Goal: Information Seeking & Learning: Find contact information

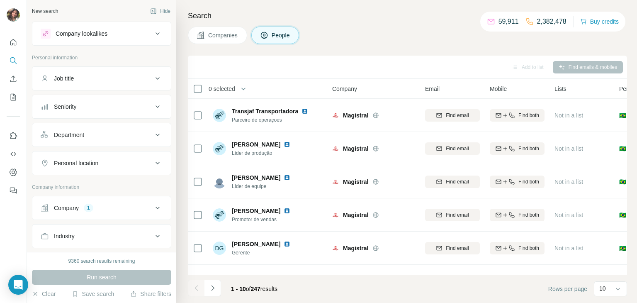
click at [105, 215] on button "Company 1" at bounding box center [101, 208] width 138 height 20
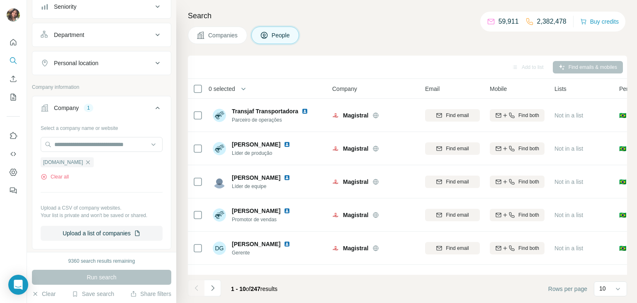
scroll to position [109, 0]
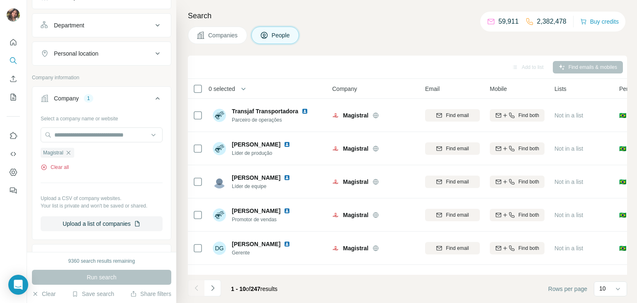
click at [65, 164] on button "Clear all" at bounding box center [55, 166] width 28 height 7
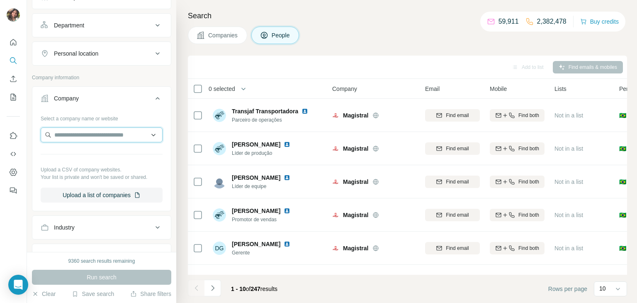
click at [90, 139] on input "text" at bounding box center [102, 134] width 122 height 15
paste input "**********"
click at [97, 136] on input "**********" at bounding box center [102, 134] width 122 height 15
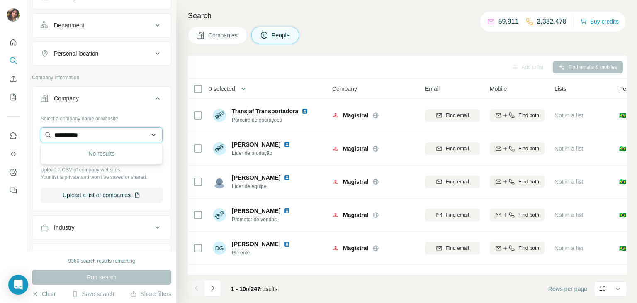
paste input "**********"
type input "**********"
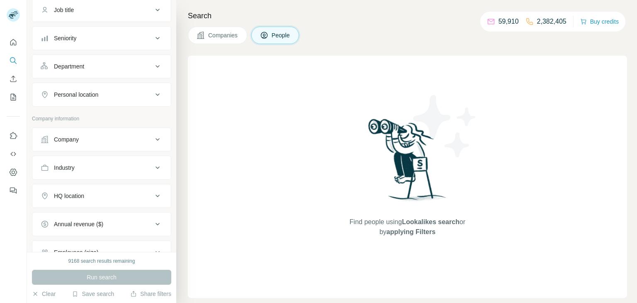
scroll to position [64, 0]
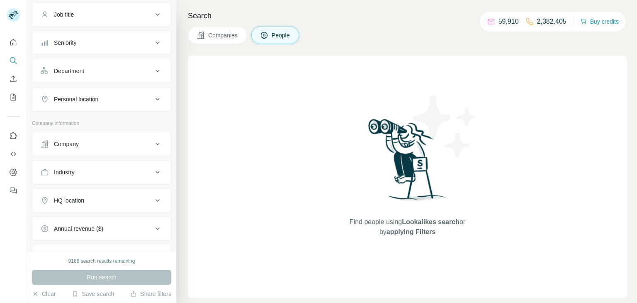
click at [155, 141] on icon at bounding box center [158, 144] width 10 height 10
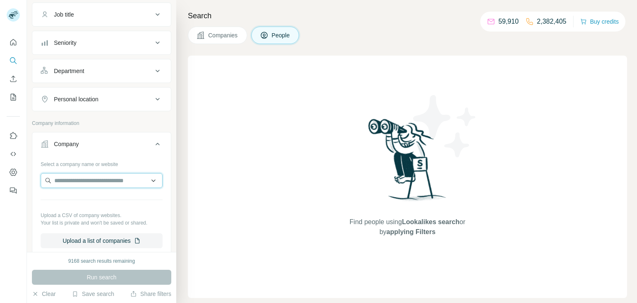
click at [138, 178] on input "text" at bounding box center [102, 180] width 122 height 15
paste input "**********"
type input "**********"
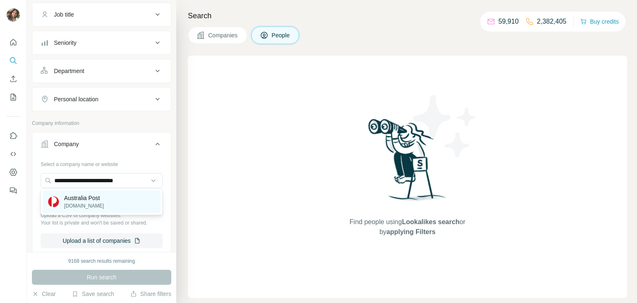
click at [127, 196] on div "Australia Post auspost.com.au" at bounding box center [102, 201] width 118 height 22
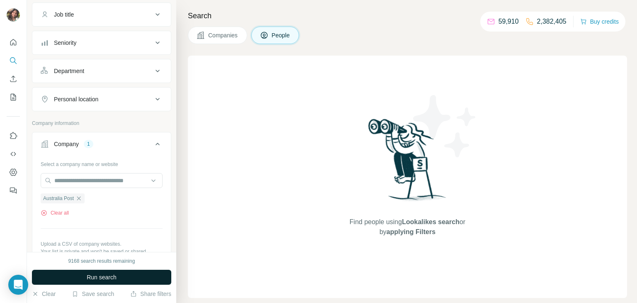
click at [117, 273] on button "Run search" at bounding box center [101, 277] width 139 height 15
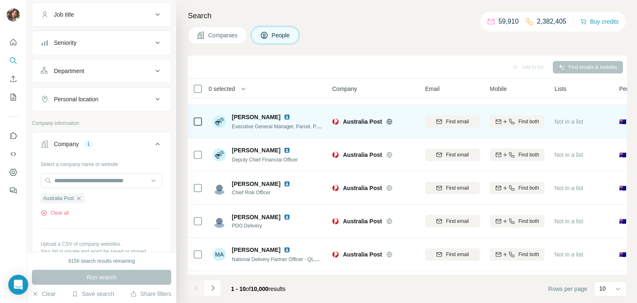
scroll to position [156, 0]
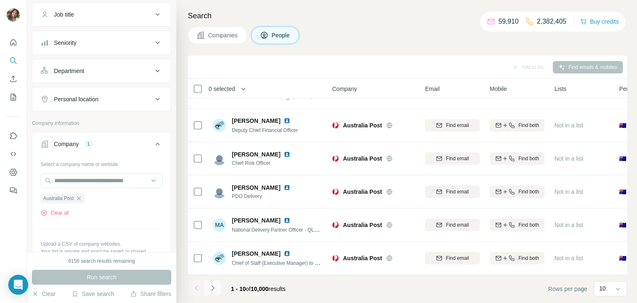
click at [213, 291] on icon "Navigate to next page" at bounding box center [213, 288] width 8 height 8
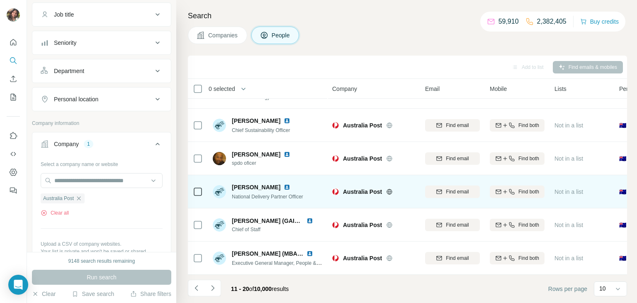
scroll to position [0, 0]
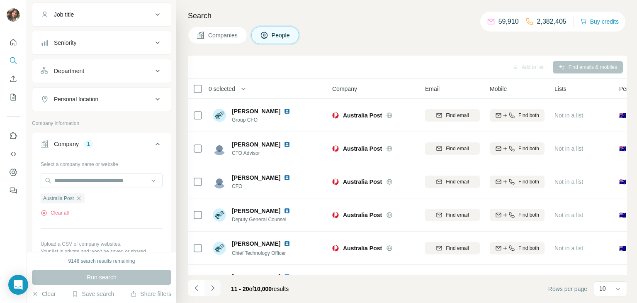
click at [207, 293] on button "Navigate to next page" at bounding box center [212, 287] width 17 height 17
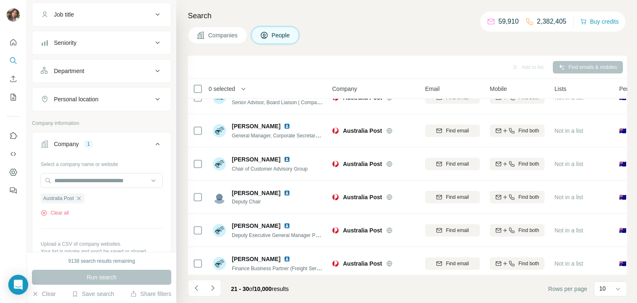
scroll to position [156, 0]
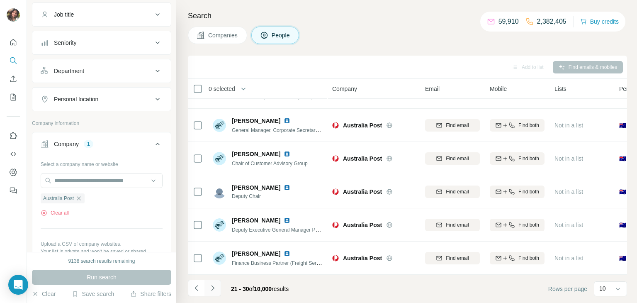
click at [209, 291] on icon "Navigate to next page" at bounding box center [213, 288] width 8 height 8
click at [214, 283] on button "Navigate to next page" at bounding box center [212, 287] width 17 height 17
click at [214, 287] on icon "Navigate to next page" at bounding box center [213, 288] width 8 height 8
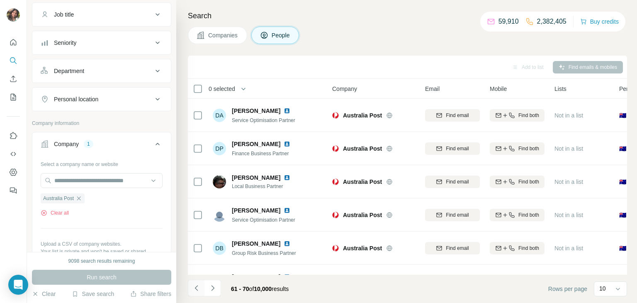
click at [197, 288] on icon "Navigate to previous page" at bounding box center [196, 288] width 8 height 8
click at [197, 285] on icon "Navigate to previous page" at bounding box center [196, 288] width 8 height 8
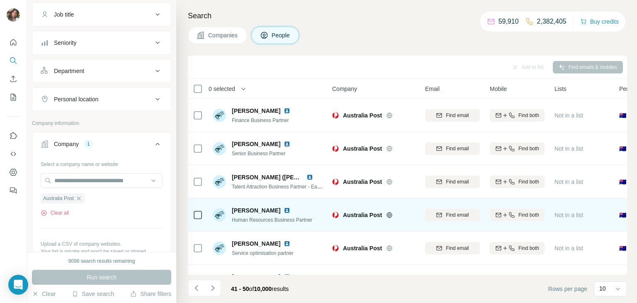
scroll to position [156, 0]
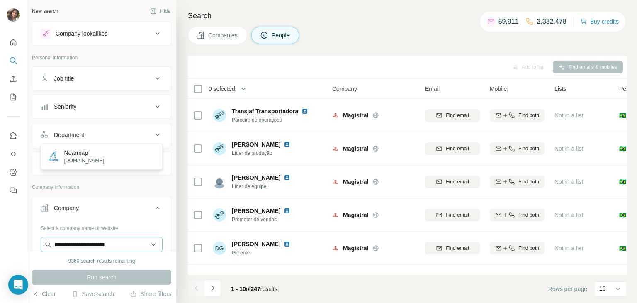
scroll to position [109, 0]
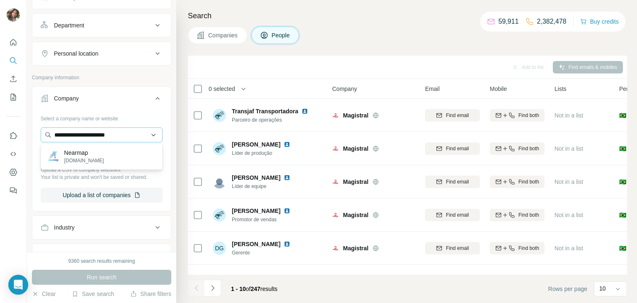
click at [143, 134] on input "**********" at bounding box center [102, 134] width 122 height 15
type input "**********"
click at [123, 159] on div "Alliance Group alliance.co.nz" at bounding box center [102, 156] width 118 height 22
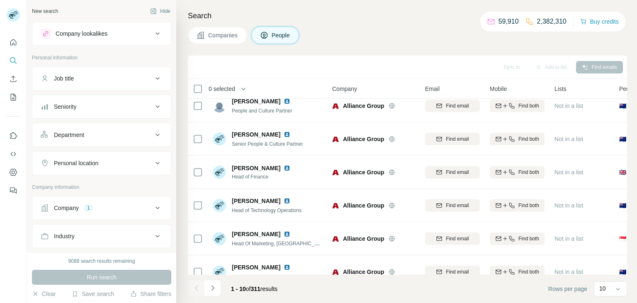
scroll to position [156, 0]
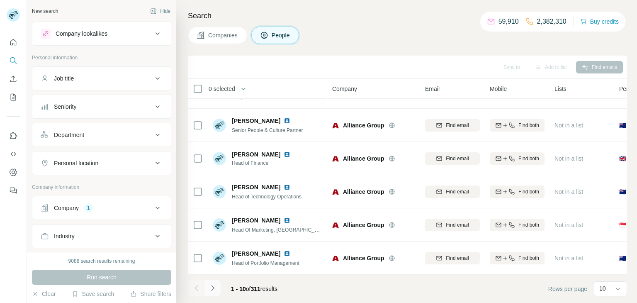
click at [217, 287] on button "Navigate to next page" at bounding box center [212, 287] width 17 height 17
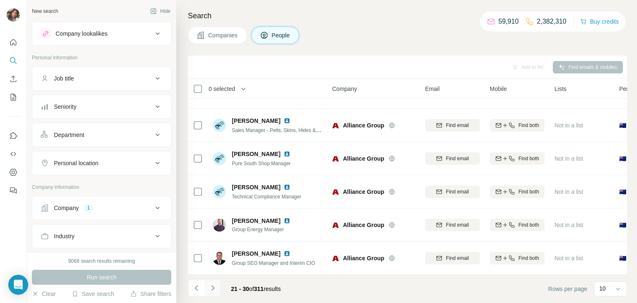
click at [217, 287] on button "Navigate to next page" at bounding box center [212, 287] width 17 height 17
click at [212, 286] on icon "Navigate to next page" at bounding box center [212, 287] width 3 height 5
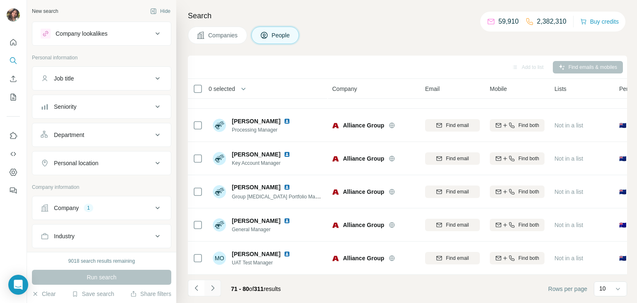
click at [217, 289] on button "Navigate to next page" at bounding box center [212, 287] width 17 height 17
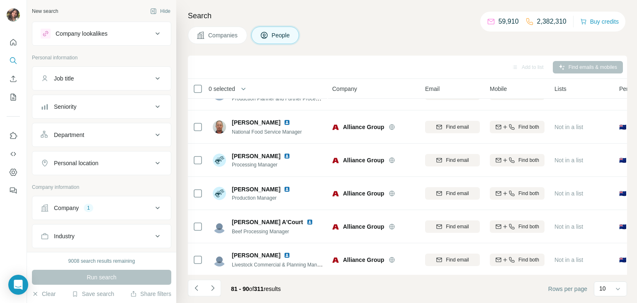
scroll to position [0, 0]
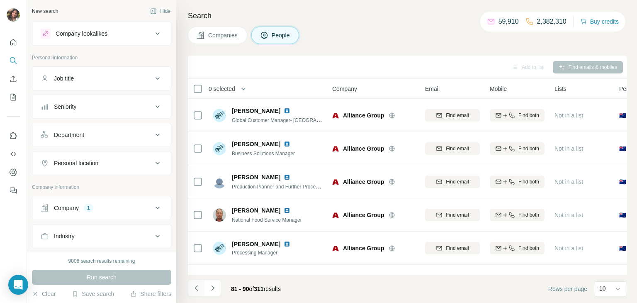
click at [195, 284] on icon "Navigate to previous page" at bounding box center [196, 288] width 8 height 8
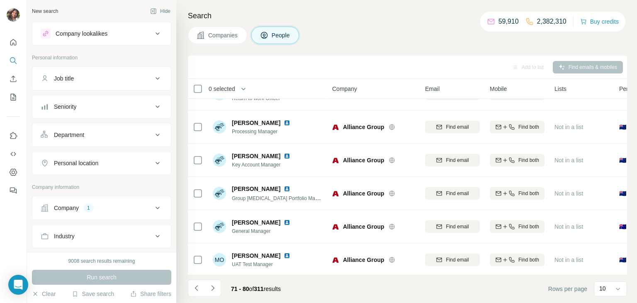
scroll to position [156, 0]
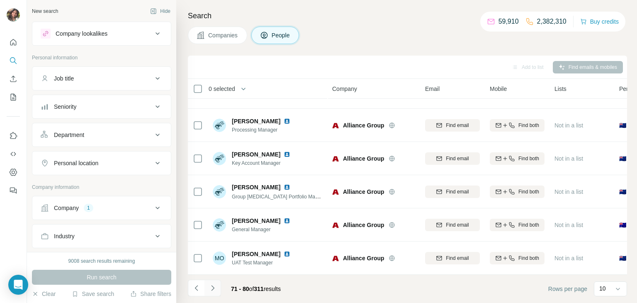
click at [214, 291] on icon "Navigate to next page" at bounding box center [213, 288] width 8 height 8
click at [216, 288] on button "Navigate to next page" at bounding box center [212, 287] width 17 height 17
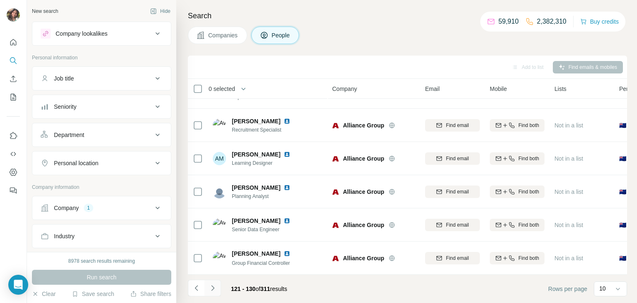
click at [216, 288] on button "Navigate to next page" at bounding box center [212, 287] width 17 height 17
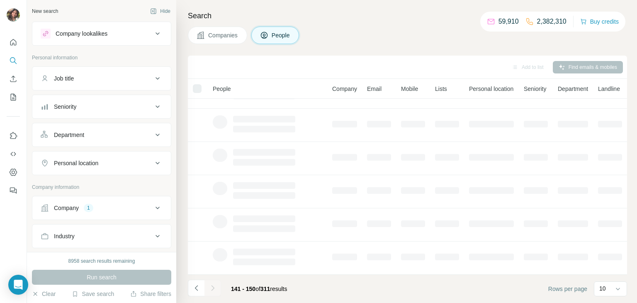
click at [216, 288] on div at bounding box center [212, 287] width 17 height 17
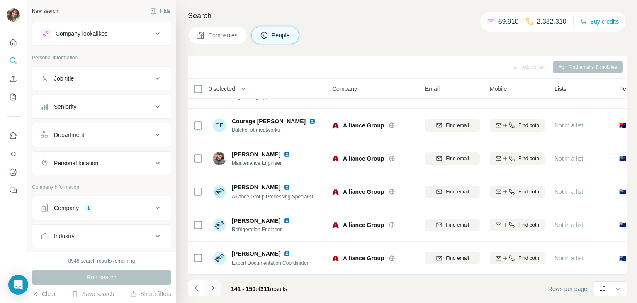
click at [216, 288] on button "Navigate to next page" at bounding box center [212, 287] width 17 height 17
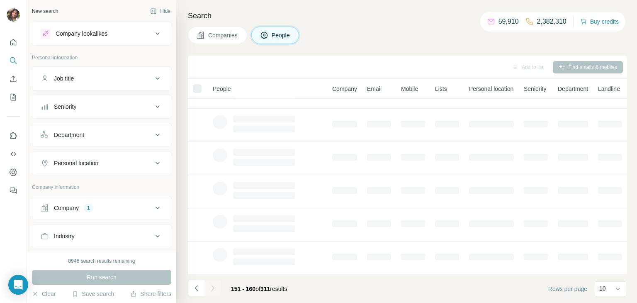
click at [216, 288] on button "Navigate to next page" at bounding box center [212, 287] width 17 height 17
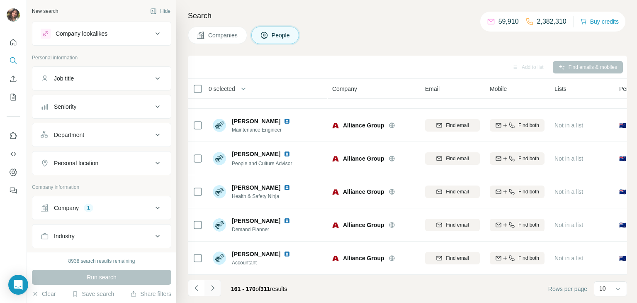
click at [216, 288] on button "Navigate to next page" at bounding box center [212, 287] width 17 height 17
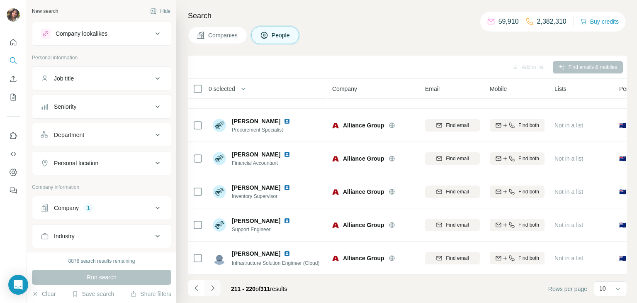
click at [211, 285] on icon "Navigate to next page" at bounding box center [213, 288] width 8 height 8
click at [216, 289] on icon "Navigate to next page" at bounding box center [213, 288] width 8 height 8
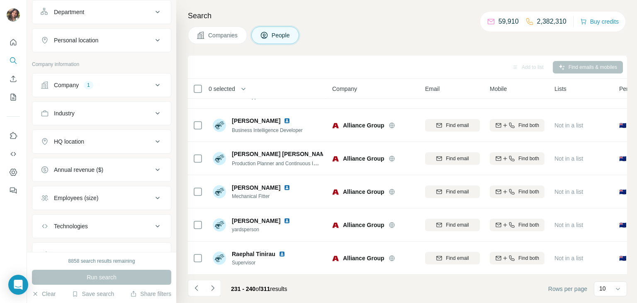
scroll to position [126, 0]
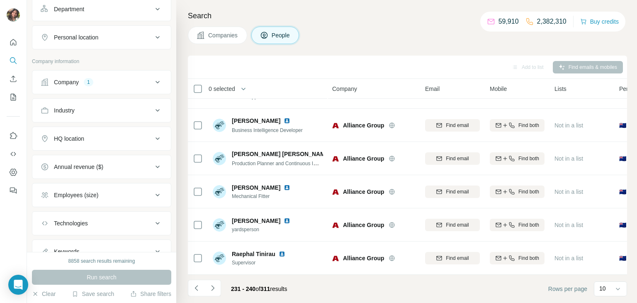
click at [160, 82] on icon at bounding box center [158, 82] width 10 height 10
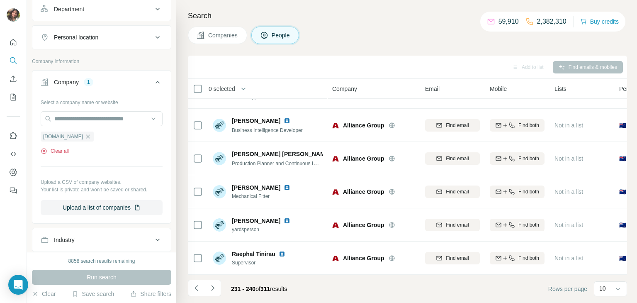
click at [66, 150] on button "Clear all" at bounding box center [55, 150] width 28 height 7
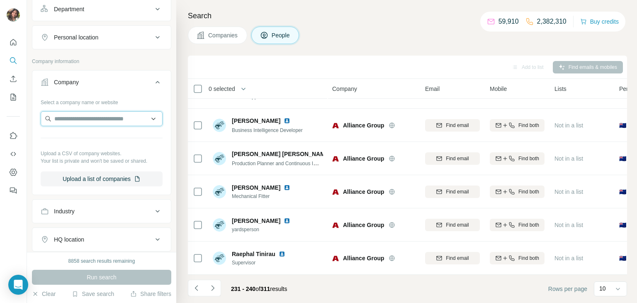
click at [85, 125] on input "text" at bounding box center [102, 118] width 122 height 15
click at [107, 119] on input "**********" at bounding box center [102, 118] width 122 height 15
paste input "*****"
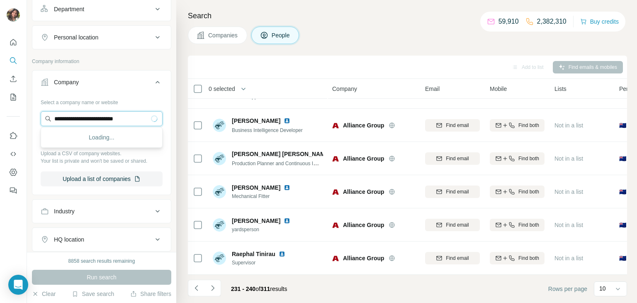
type input "**********"
click at [100, 133] on p "Tabcorp Holdings Limited" at bounding box center [96, 136] width 65 height 8
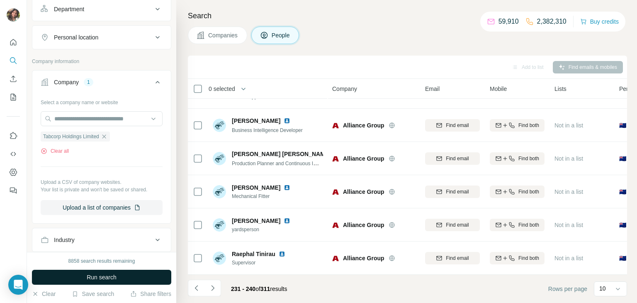
click at [109, 276] on span "Run search" at bounding box center [102, 277] width 30 height 8
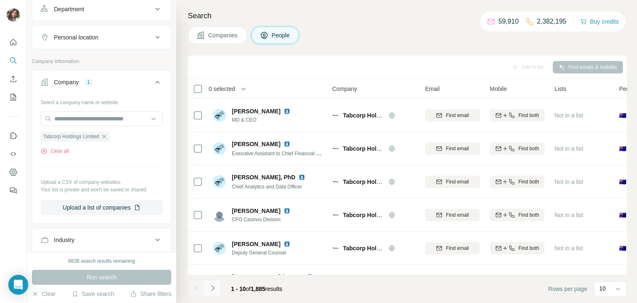
click at [213, 288] on icon "Navigate to next page" at bounding box center [213, 288] width 8 height 8
click at [192, 287] on button "Navigate to previous page" at bounding box center [196, 287] width 17 height 17
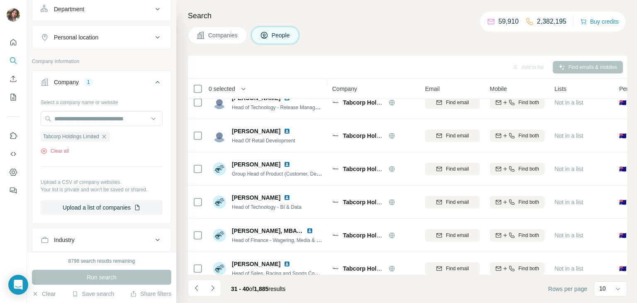
scroll to position [156, 0]
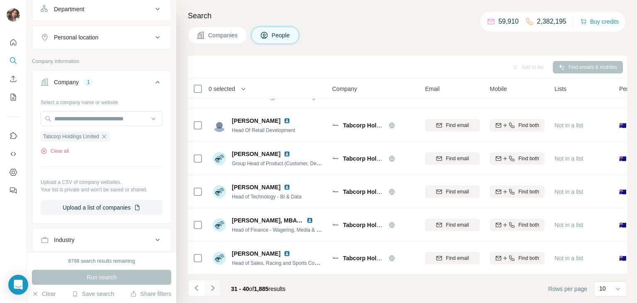
click at [215, 286] on icon "Navigate to next page" at bounding box center [213, 288] width 8 height 8
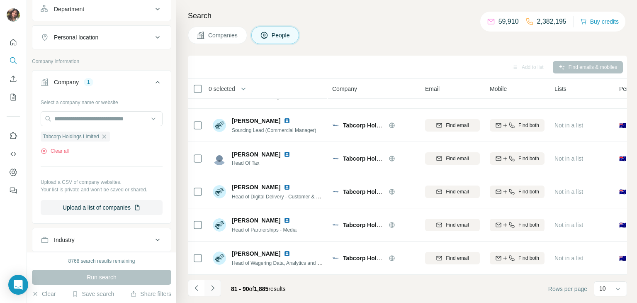
click at [215, 286] on icon "Navigate to next page" at bounding box center [213, 288] width 8 height 8
click at [216, 282] on button "Navigate to next page" at bounding box center [212, 287] width 17 height 17
click at [214, 287] on icon "Navigate to next page" at bounding box center [213, 288] width 8 height 8
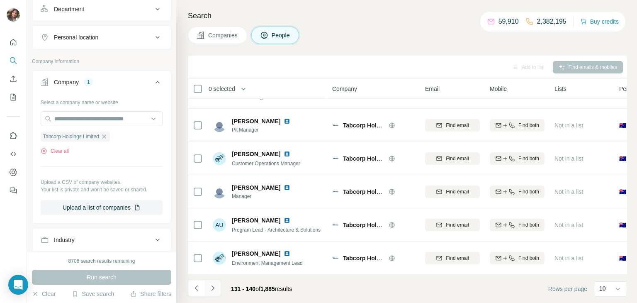
click at [211, 288] on icon "Navigate to next page" at bounding box center [213, 288] width 8 height 8
click at [212, 287] on icon "Navigate to next page" at bounding box center [213, 288] width 8 height 8
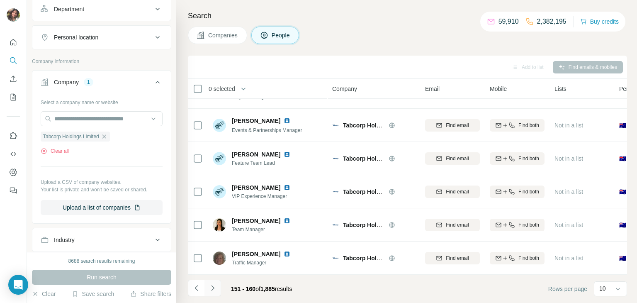
click at [213, 290] on icon "Navigate to next page" at bounding box center [213, 288] width 8 height 8
click at [214, 291] on button "Navigate to next page" at bounding box center [212, 287] width 17 height 17
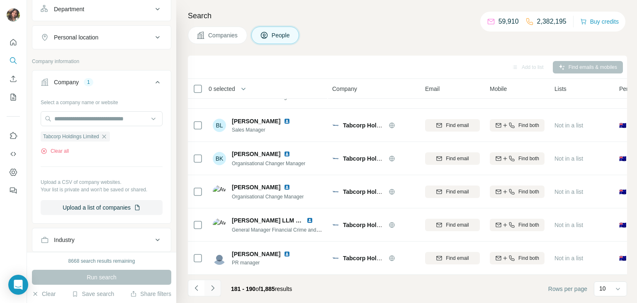
click at [214, 291] on button "Navigate to next page" at bounding box center [212, 287] width 17 height 17
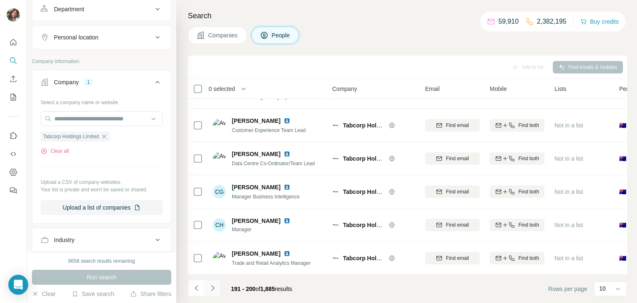
click at [214, 291] on button "Navigate to next page" at bounding box center [212, 287] width 17 height 17
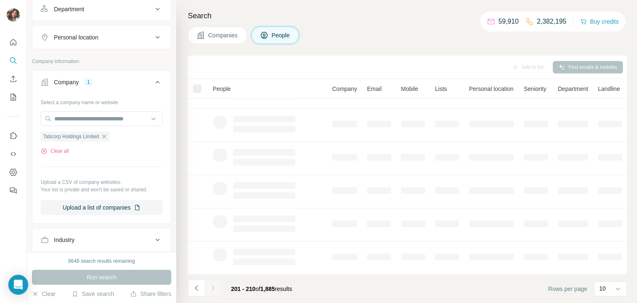
click at [214, 291] on div at bounding box center [212, 287] width 17 height 17
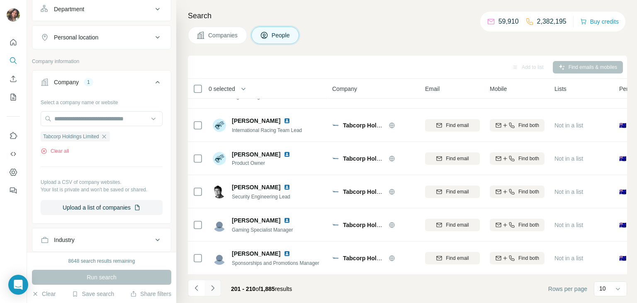
click at [214, 291] on button "Navigate to next page" at bounding box center [212, 287] width 17 height 17
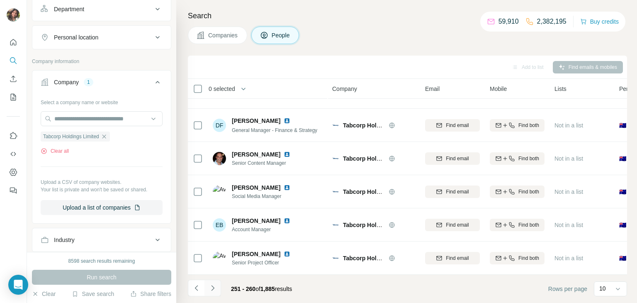
click at [214, 291] on button "Navigate to next page" at bounding box center [212, 287] width 17 height 17
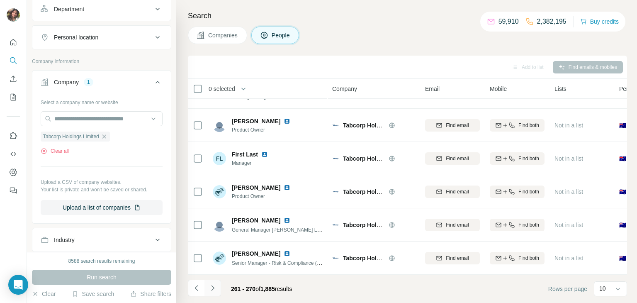
click at [214, 291] on button "Navigate to next page" at bounding box center [212, 287] width 17 height 17
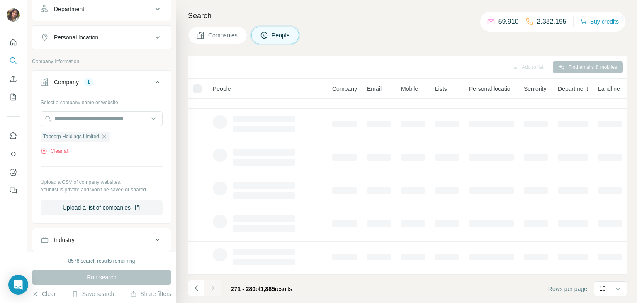
click at [214, 291] on div at bounding box center [212, 287] width 17 height 17
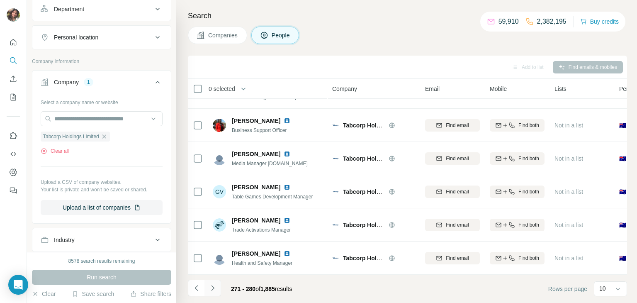
click at [214, 291] on button "Navigate to next page" at bounding box center [212, 287] width 17 height 17
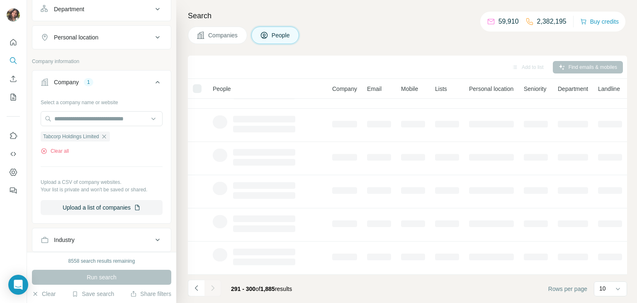
click at [214, 291] on button "Navigate to next page" at bounding box center [212, 287] width 17 height 17
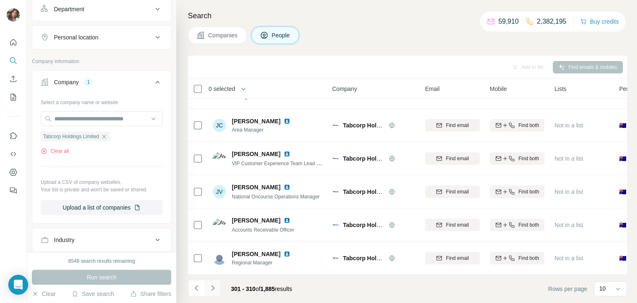
click at [214, 291] on button "Navigate to next page" at bounding box center [212, 287] width 17 height 17
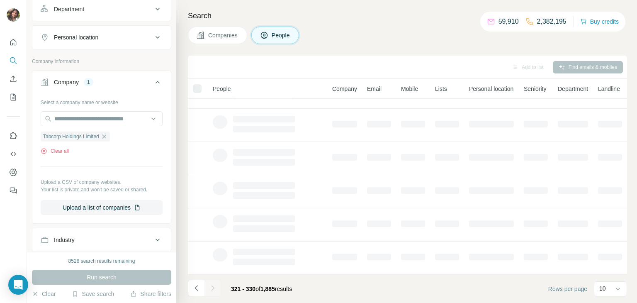
click at [214, 291] on button "Navigate to next page" at bounding box center [212, 287] width 17 height 17
click at [214, 291] on div at bounding box center [212, 287] width 17 height 17
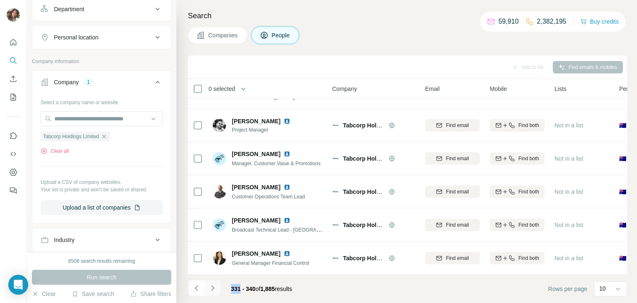
click at [214, 291] on button "Navigate to next page" at bounding box center [212, 287] width 17 height 17
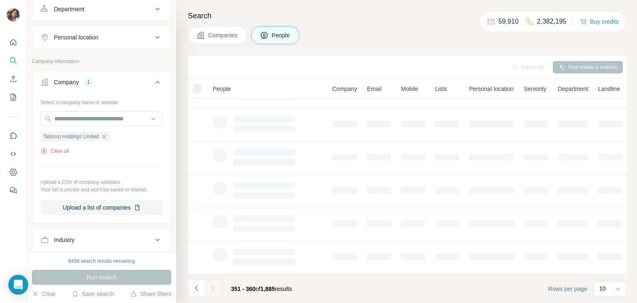
click at [214, 291] on div at bounding box center [212, 287] width 17 height 17
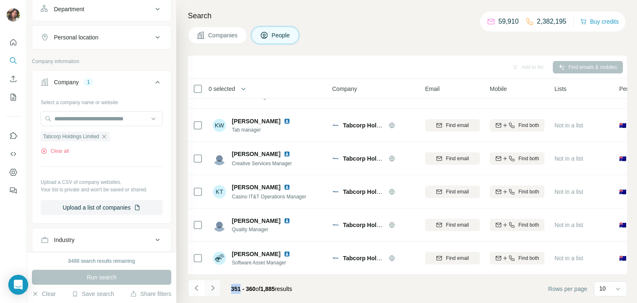
click at [214, 291] on button "Navigate to next page" at bounding box center [212, 287] width 17 height 17
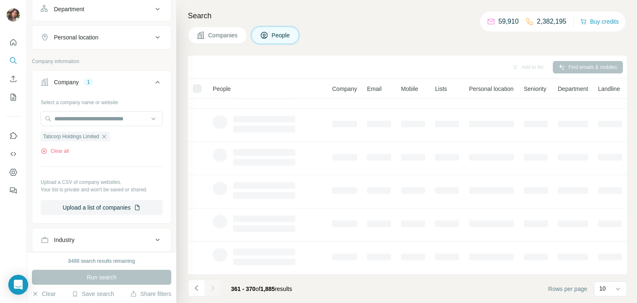
click at [214, 291] on button "Navigate to next page" at bounding box center [212, 287] width 17 height 17
click at [214, 291] on div at bounding box center [212, 287] width 17 height 17
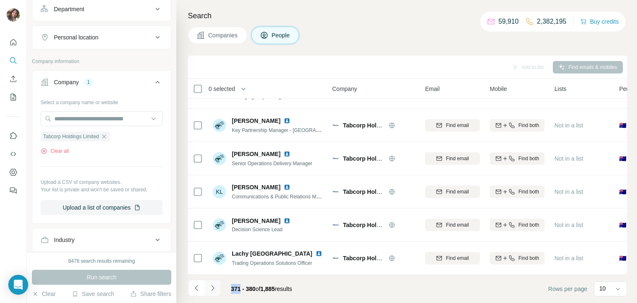
click at [214, 291] on button "Navigate to next page" at bounding box center [212, 287] width 17 height 17
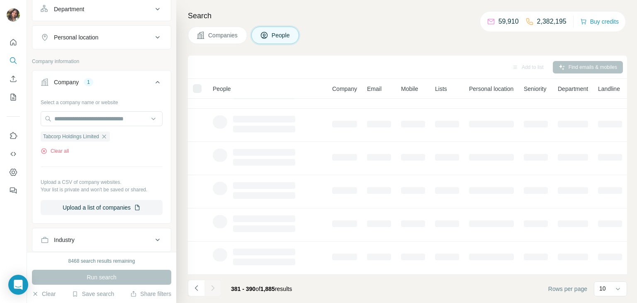
click at [214, 291] on div at bounding box center [212, 287] width 17 height 17
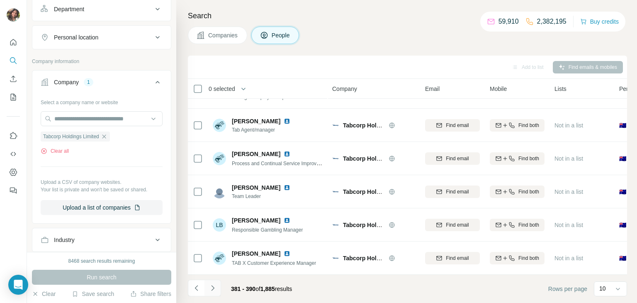
click at [214, 291] on button "Navigate to next page" at bounding box center [212, 287] width 17 height 17
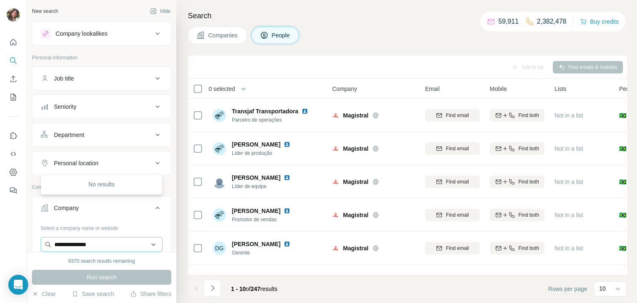
scroll to position [78, 0]
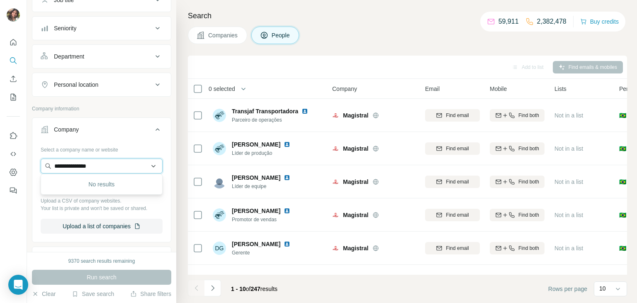
click at [148, 165] on input "**********" at bounding box center [102, 165] width 122 height 15
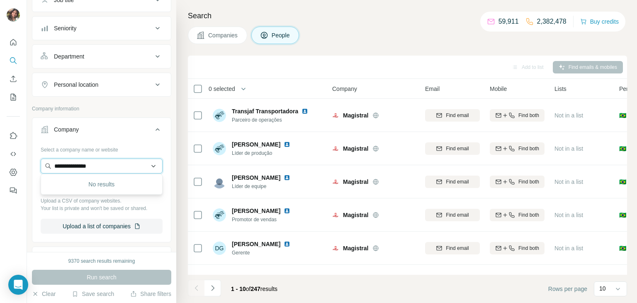
click at [148, 165] on input "**********" at bounding box center [102, 165] width 122 height 15
paste input "********"
click at [141, 164] on input "**********" at bounding box center [102, 165] width 122 height 15
click at [134, 163] on input "**********" at bounding box center [102, 165] width 122 height 15
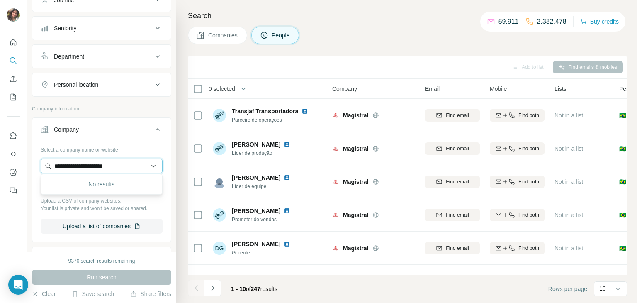
click at [134, 163] on input "**********" at bounding box center [102, 165] width 122 height 15
paste input "**********"
type input "**********"
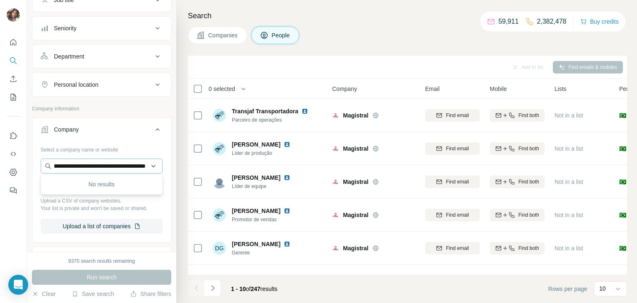
scroll to position [0, 0]
click at [134, 163] on input "**********" at bounding box center [102, 165] width 122 height 15
click at [112, 192] on p "countryroadgroup.com.au" at bounding box center [90, 190] width 53 height 7
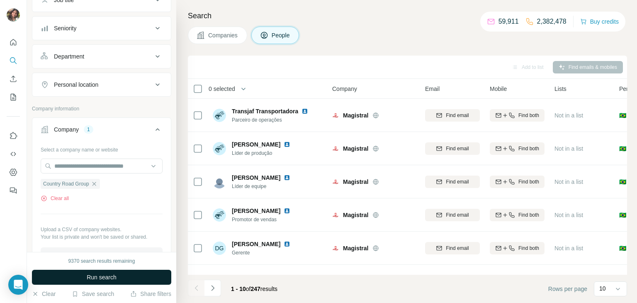
click at [109, 276] on span "Run search" at bounding box center [102, 277] width 30 height 8
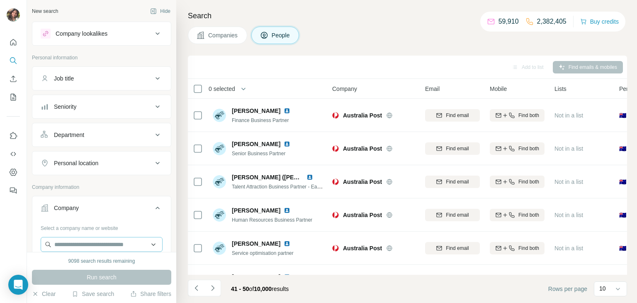
scroll to position [156, 0]
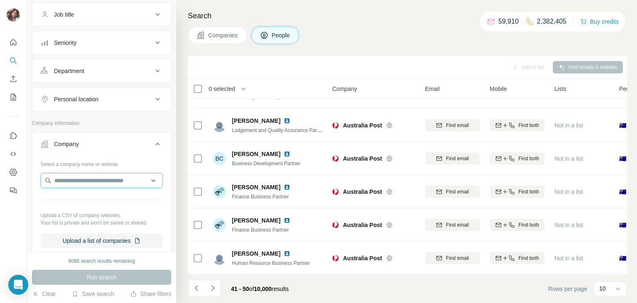
click at [86, 179] on input "text" at bounding box center [102, 180] width 122 height 15
paste input "**********"
type input "**********"
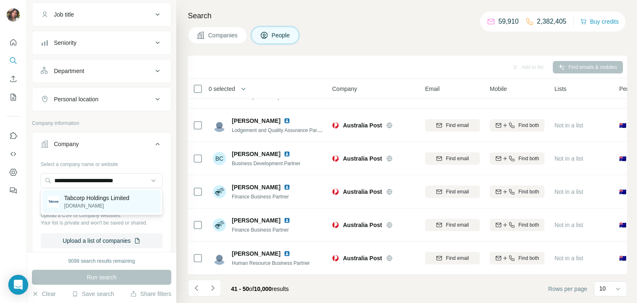
click at [97, 209] on div "Tabcorp Holdings Limited [DOMAIN_NAME]" at bounding box center [102, 201] width 118 height 22
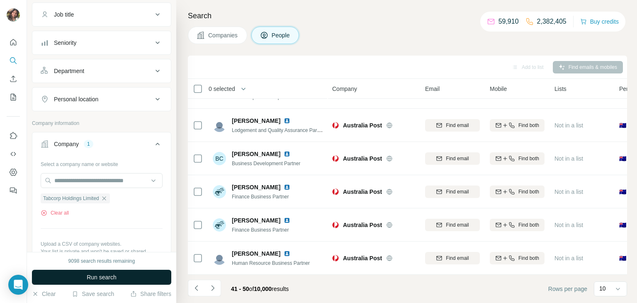
click at [102, 271] on button "Run search" at bounding box center [101, 277] width 139 height 15
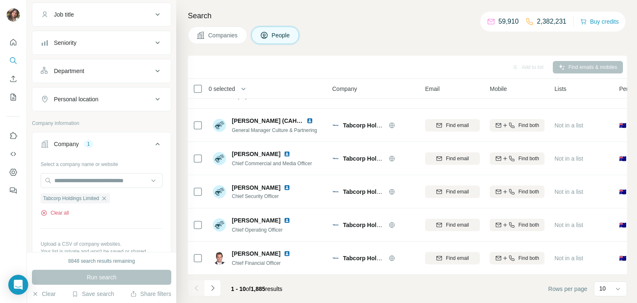
click at [61, 213] on button "Clear all" at bounding box center [55, 212] width 28 height 7
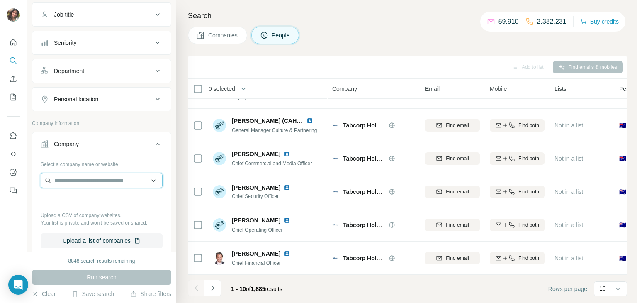
click at [87, 185] on input "text" at bounding box center [102, 180] width 122 height 15
paste input "**********"
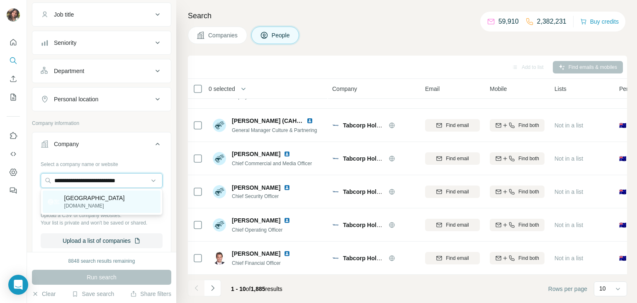
type input "**********"
click at [92, 197] on p "[GEOGRAPHIC_DATA]" at bounding box center [94, 198] width 61 height 8
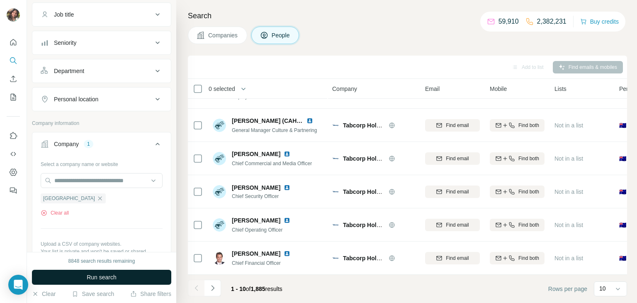
click at [119, 275] on button "Run search" at bounding box center [101, 277] width 139 height 15
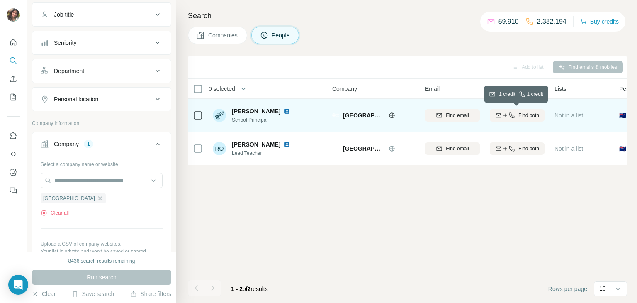
click at [527, 116] on span "Find both" at bounding box center [528, 115] width 21 height 7
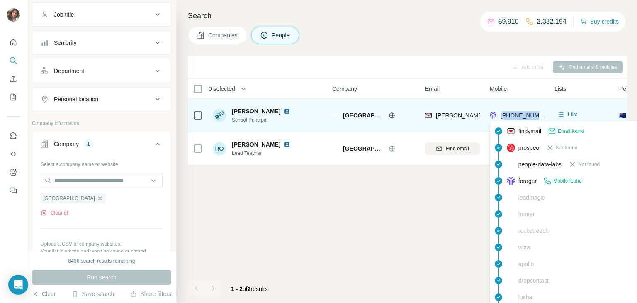
drag, startPoint x: 542, startPoint y: 111, endPoint x: 503, endPoint y: 115, distance: 39.2
click at [503, 115] on div "[PHONE_NUMBER]" at bounding box center [517, 115] width 55 height 23
copy span "64211126523"
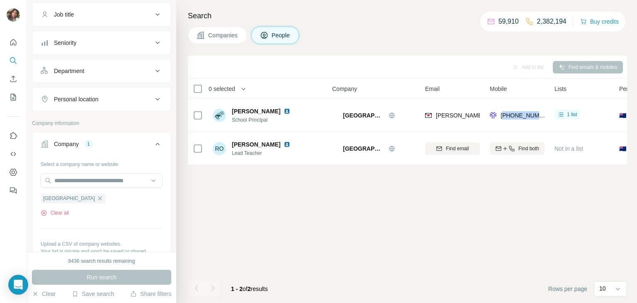
click at [515, 201] on div "Add to list Find emails & mobiles 0 selected People Company Email Mobile Lists …" at bounding box center [407, 179] width 439 height 247
click at [61, 213] on button "Clear all" at bounding box center [55, 212] width 28 height 7
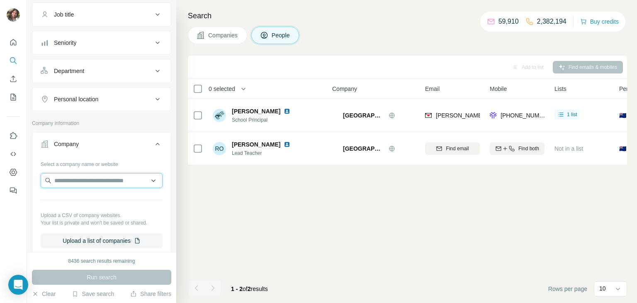
click at [95, 174] on input "text" at bounding box center [102, 180] width 122 height 15
paste input "**********"
type input "**********"
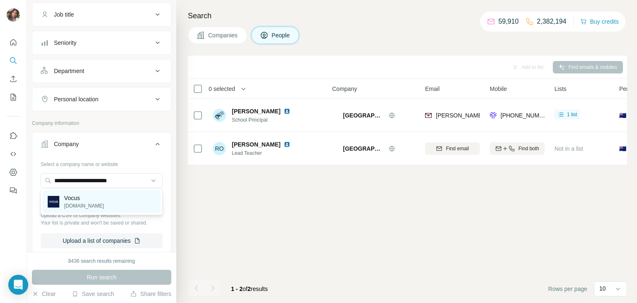
click at [95, 196] on p "Vocus" at bounding box center [84, 198] width 40 height 8
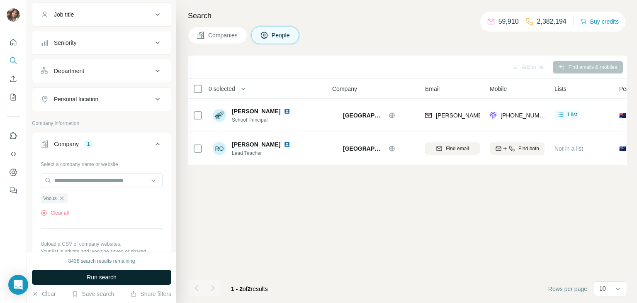
click at [157, 282] on button "Run search" at bounding box center [101, 277] width 139 height 15
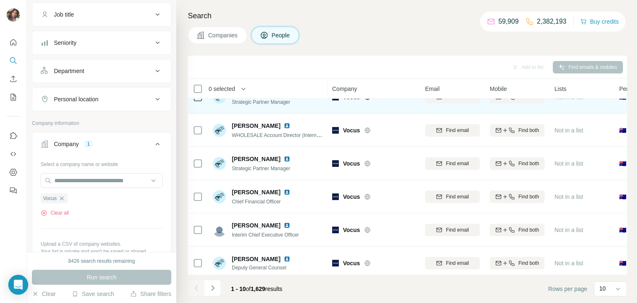
scroll to position [156, 0]
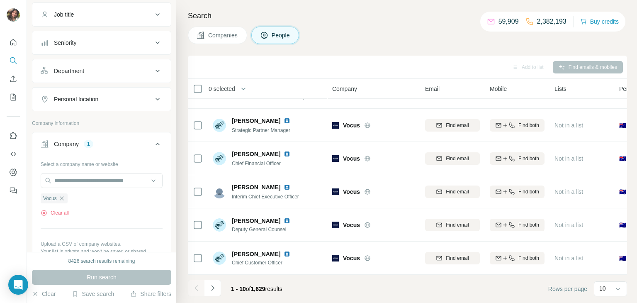
click at [204, 290] on div at bounding box center [196, 287] width 17 height 17
click at [214, 287] on icon "Navigate to next page" at bounding box center [213, 288] width 8 height 8
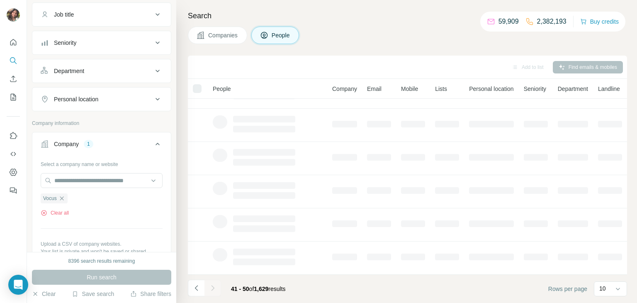
click at [214, 287] on div at bounding box center [212, 287] width 17 height 17
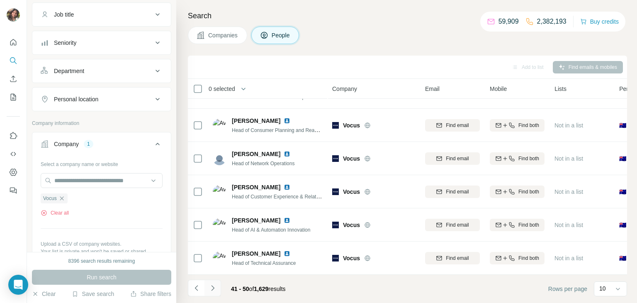
click at [214, 287] on icon "Navigate to next page" at bounding box center [213, 288] width 8 height 8
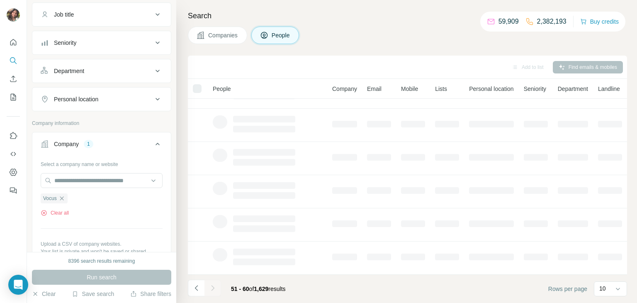
click at [214, 287] on div at bounding box center [212, 287] width 17 height 17
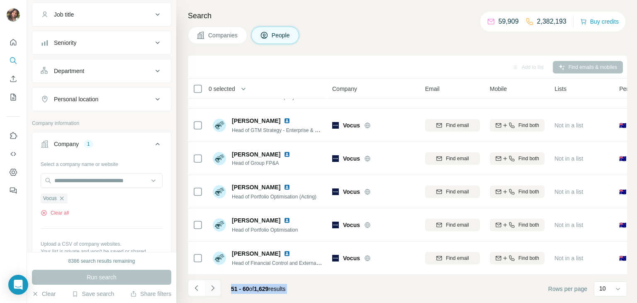
click at [214, 287] on icon "Navigate to next page" at bounding box center [213, 288] width 8 height 8
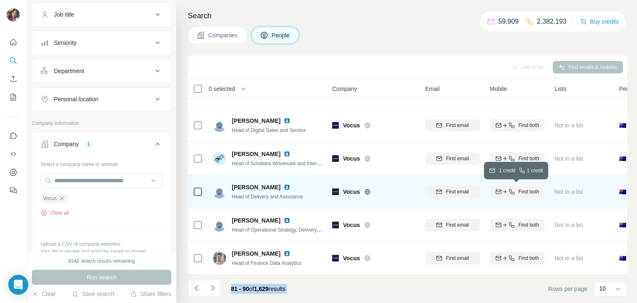
click at [524, 189] on span "Find both" at bounding box center [528, 191] width 21 height 7
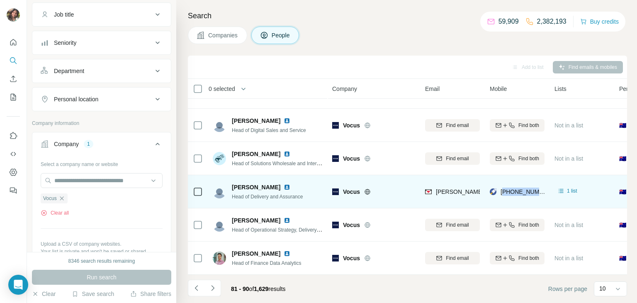
drag, startPoint x: 503, startPoint y: 196, endPoint x: 541, endPoint y: 199, distance: 38.3
click at [541, 199] on div "+61407231473" at bounding box center [517, 191] width 55 height 23
copy span "61407231473"
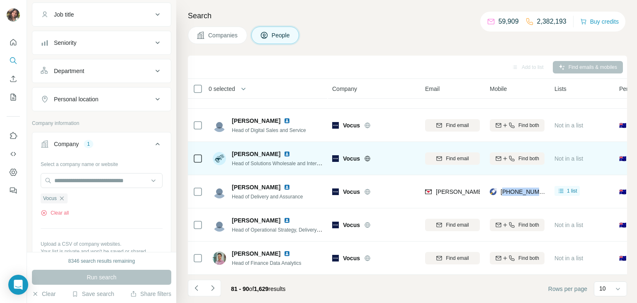
click at [491, 169] on div "Find both" at bounding box center [517, 158] width 55 height 23
